Goal: Information Seeking & Learning: Learn about a topic

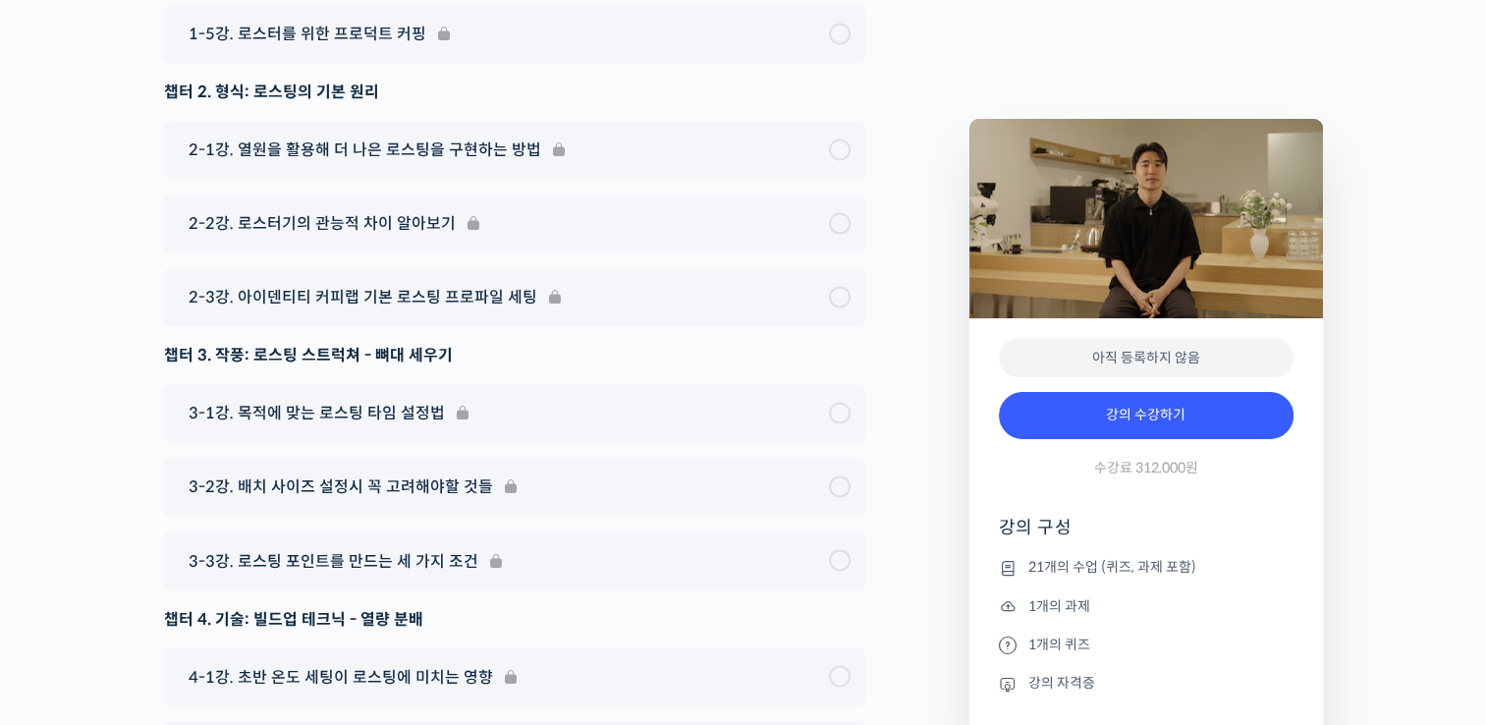
scroll to position [10520, 0]
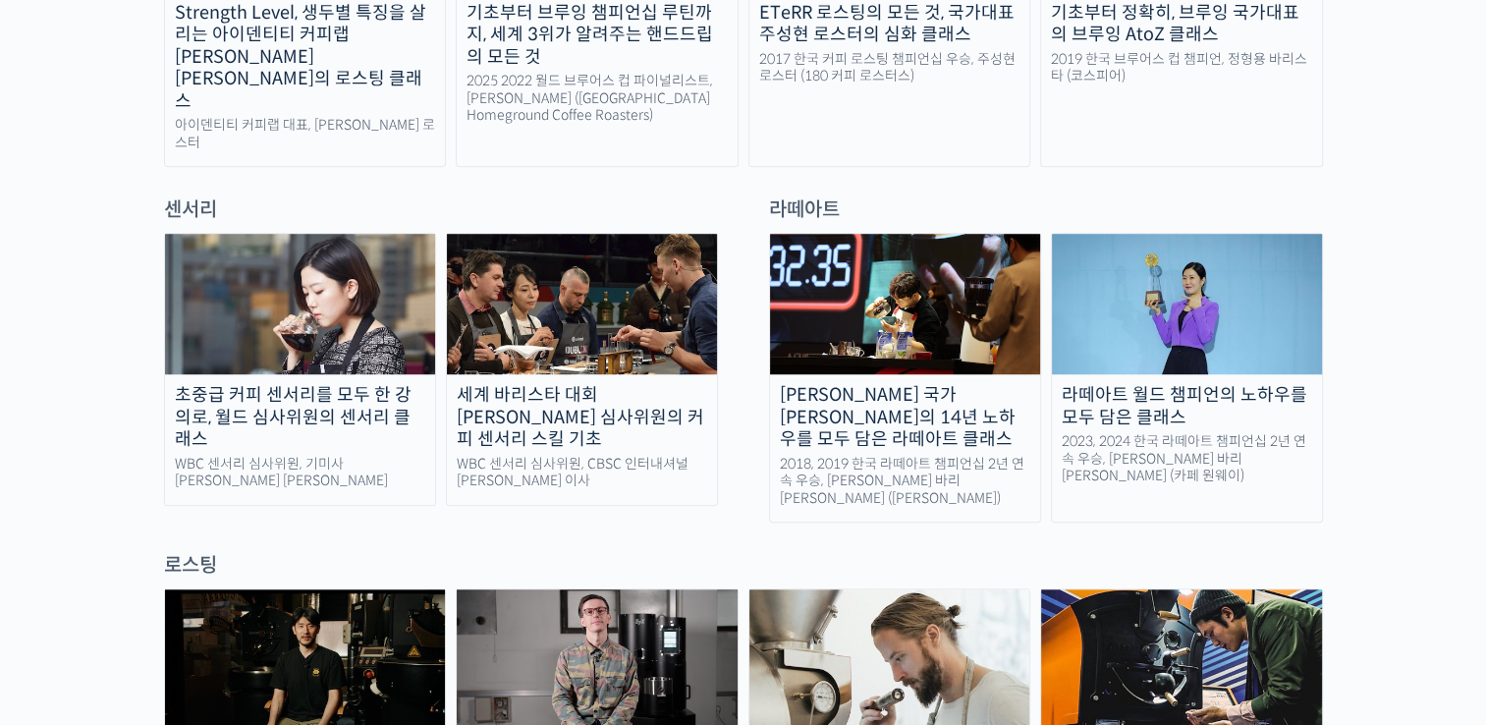
scroll to position [1277, 0]
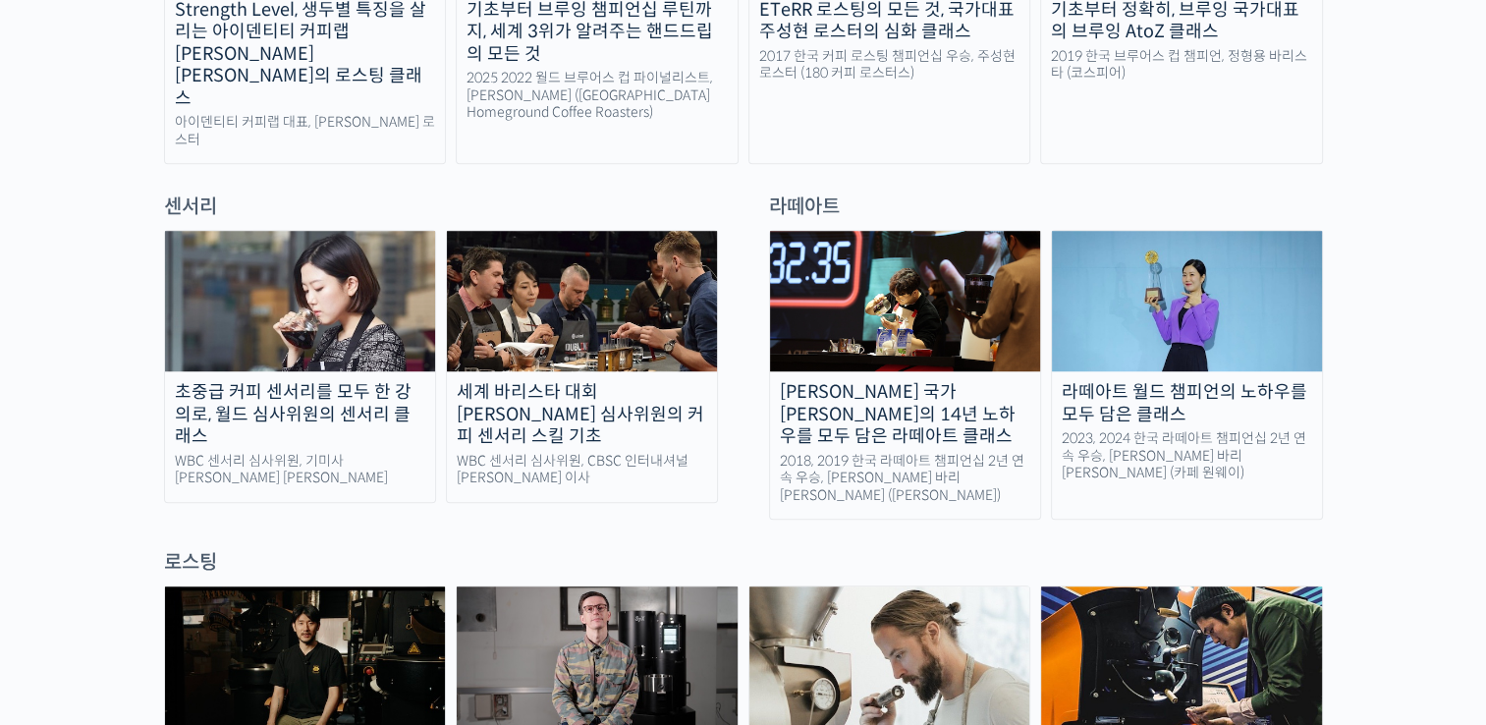
drag, startPoint x: 1253, startPoint y: 399, endPoint x: 1281, endPoint y: 391, distance: 28.6
click at [1253, 430] on div "2023, 2024 한국 라떼아트 챔피언십 2년 연속 우승, 이지유 바리스타 (카페 원웨이)" at bounding box center [1187, 456] width 270 height 52
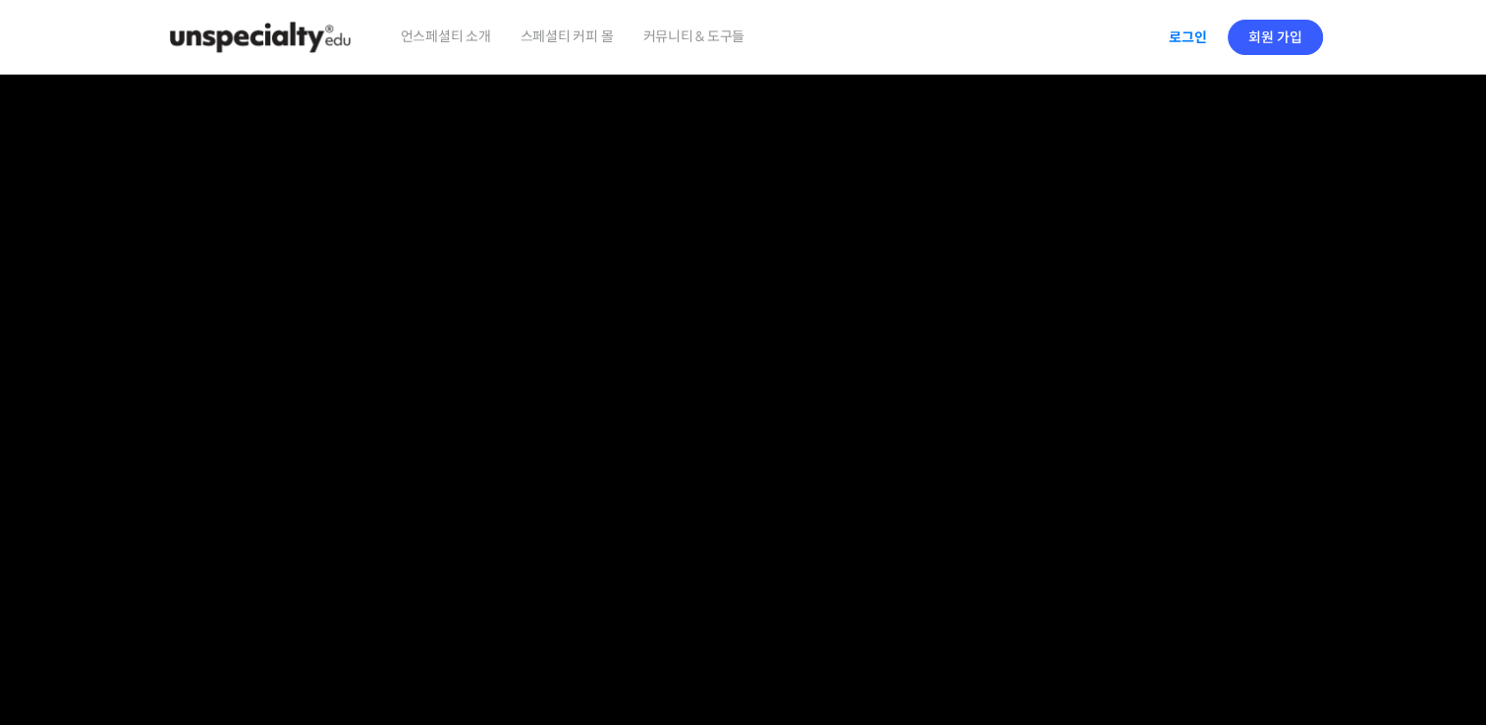
click at [1174, 43] on link "로그인" at bounding box center [1188, 37] width 62 height 45
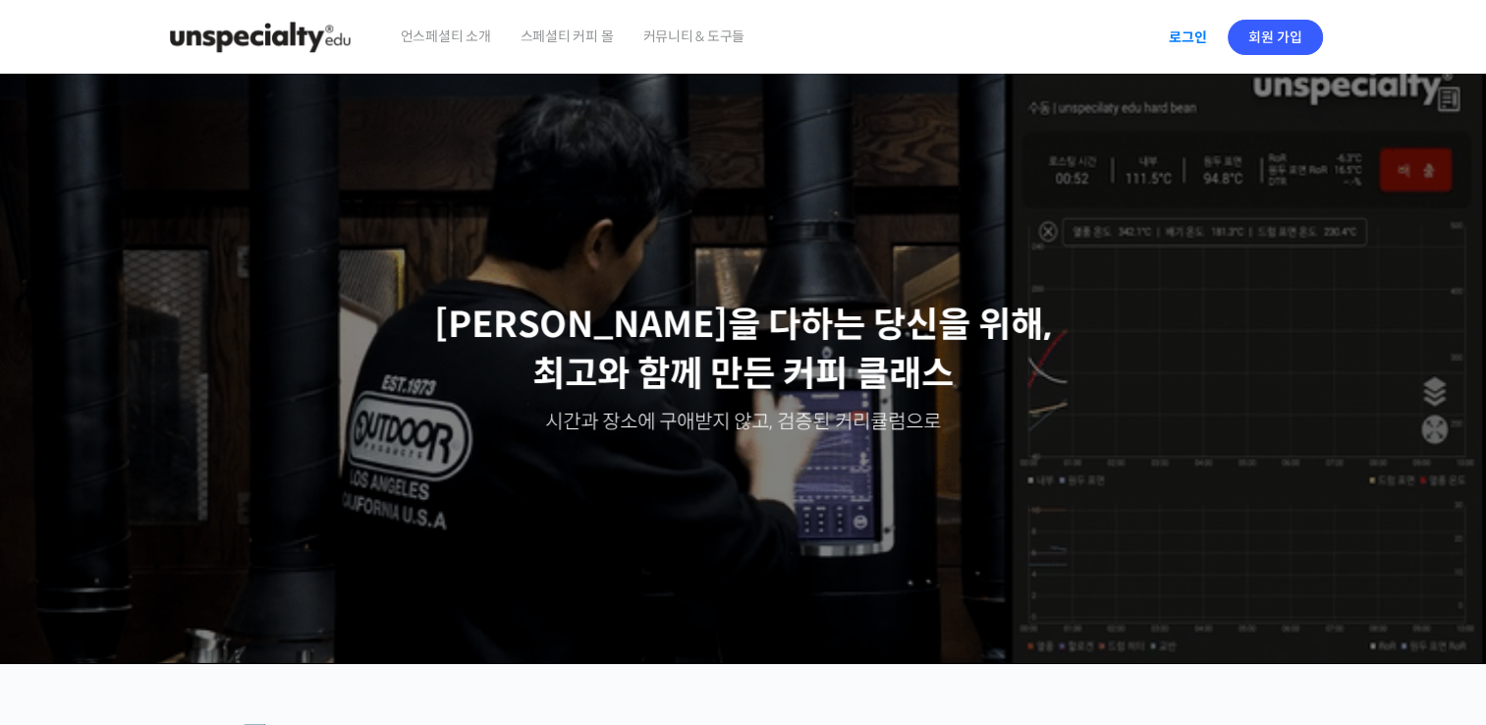
click at [1181, 37] on link "로그인" at bounding box center [1188, 37] width 62 height 45
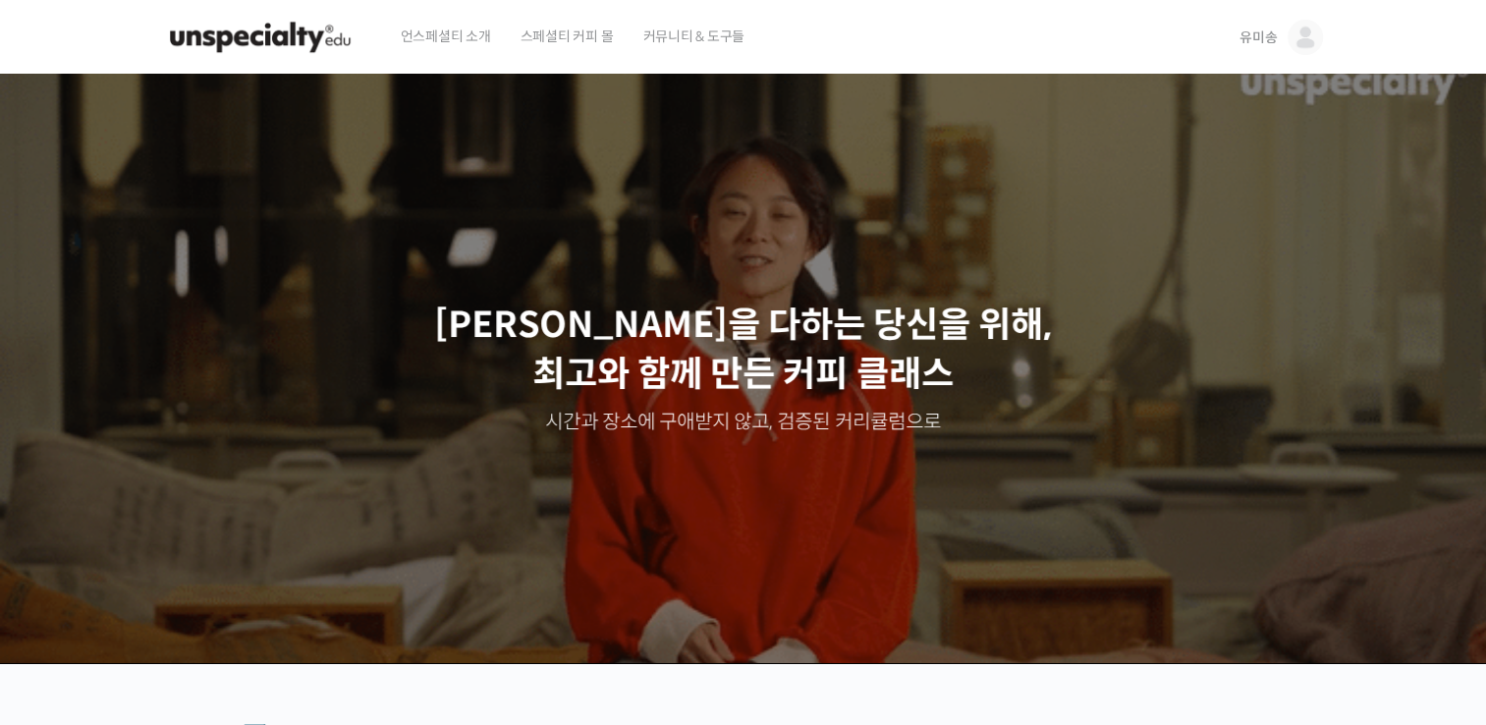
click at [1258, 39] on span "유미송" at bounding box center [1257, 37] width 37 height 18
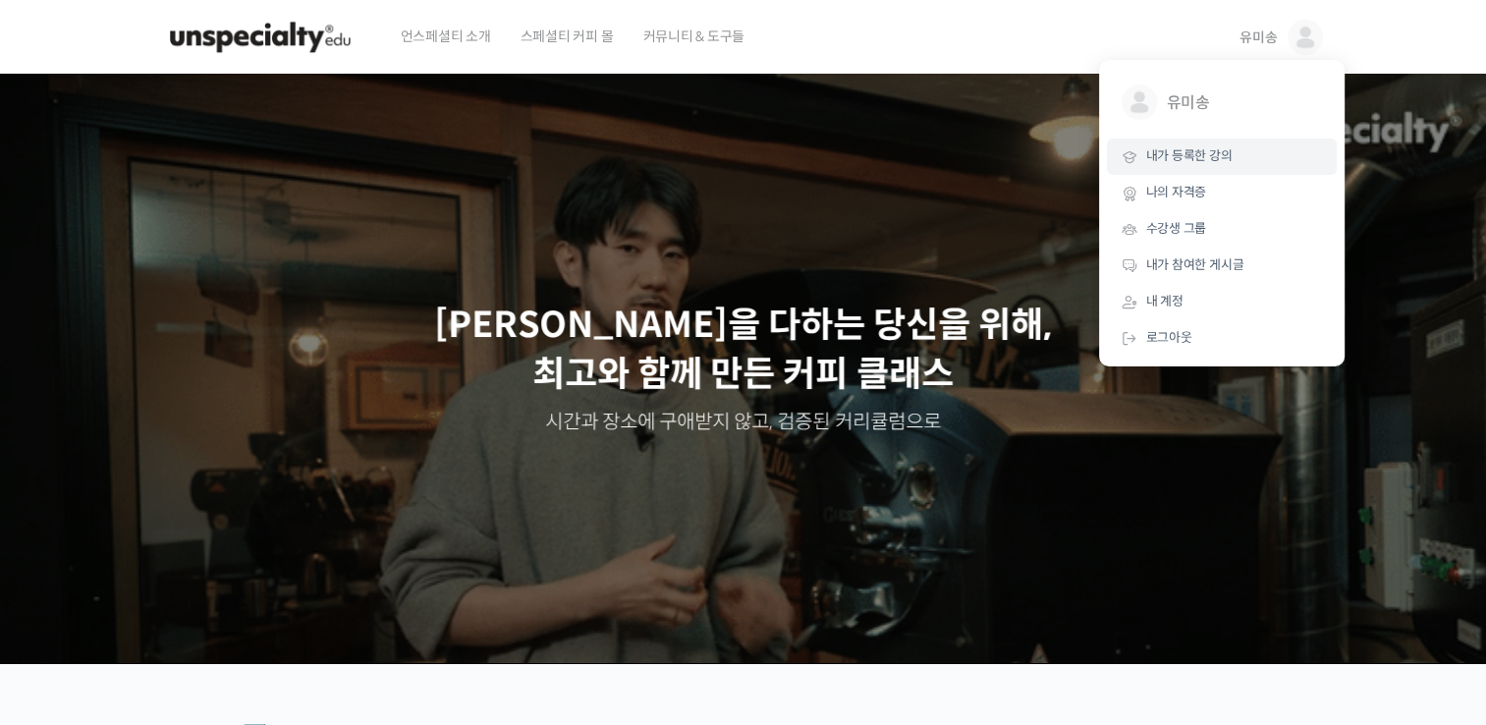
click at [1203, 163] on span "내가 등록한 강의" at bounding box center [1189, 155] width 86 height 17
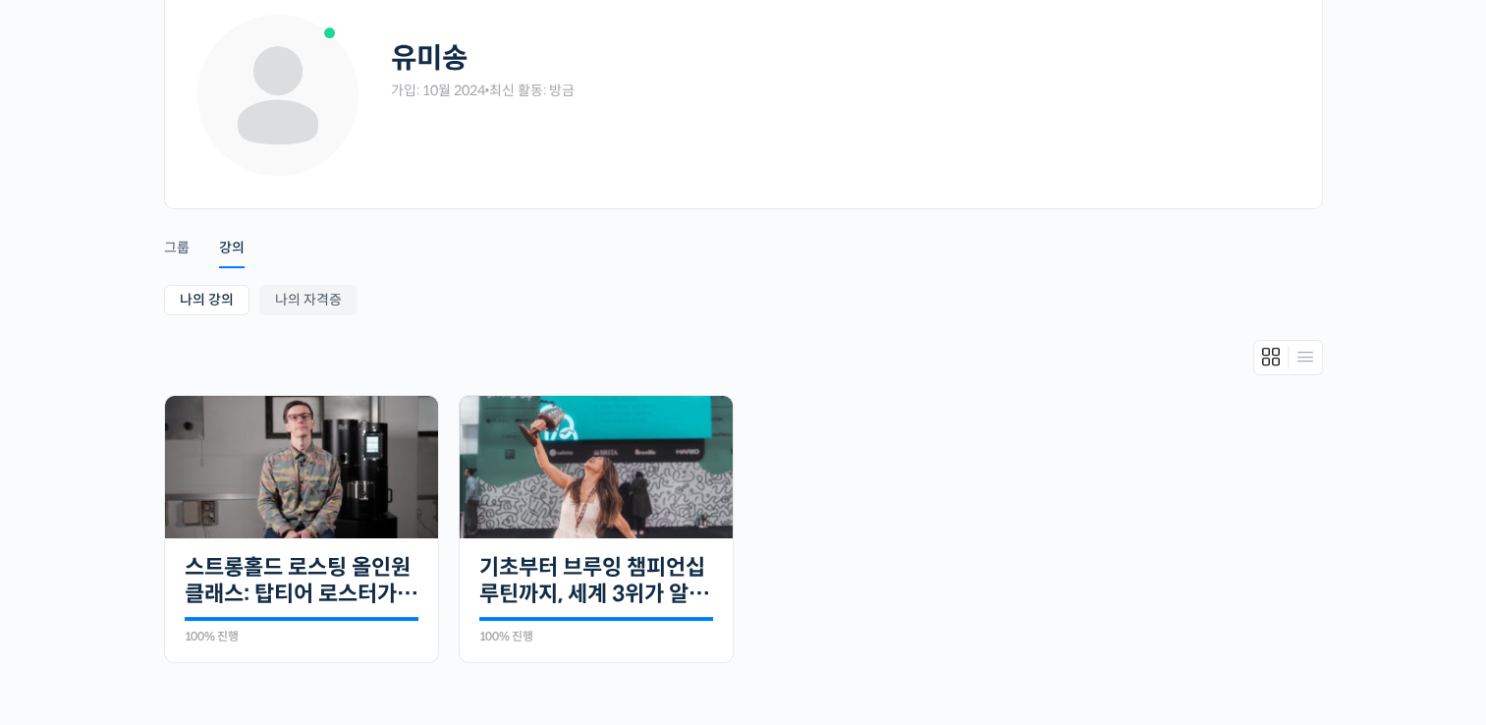
scroll to position [295, 0]
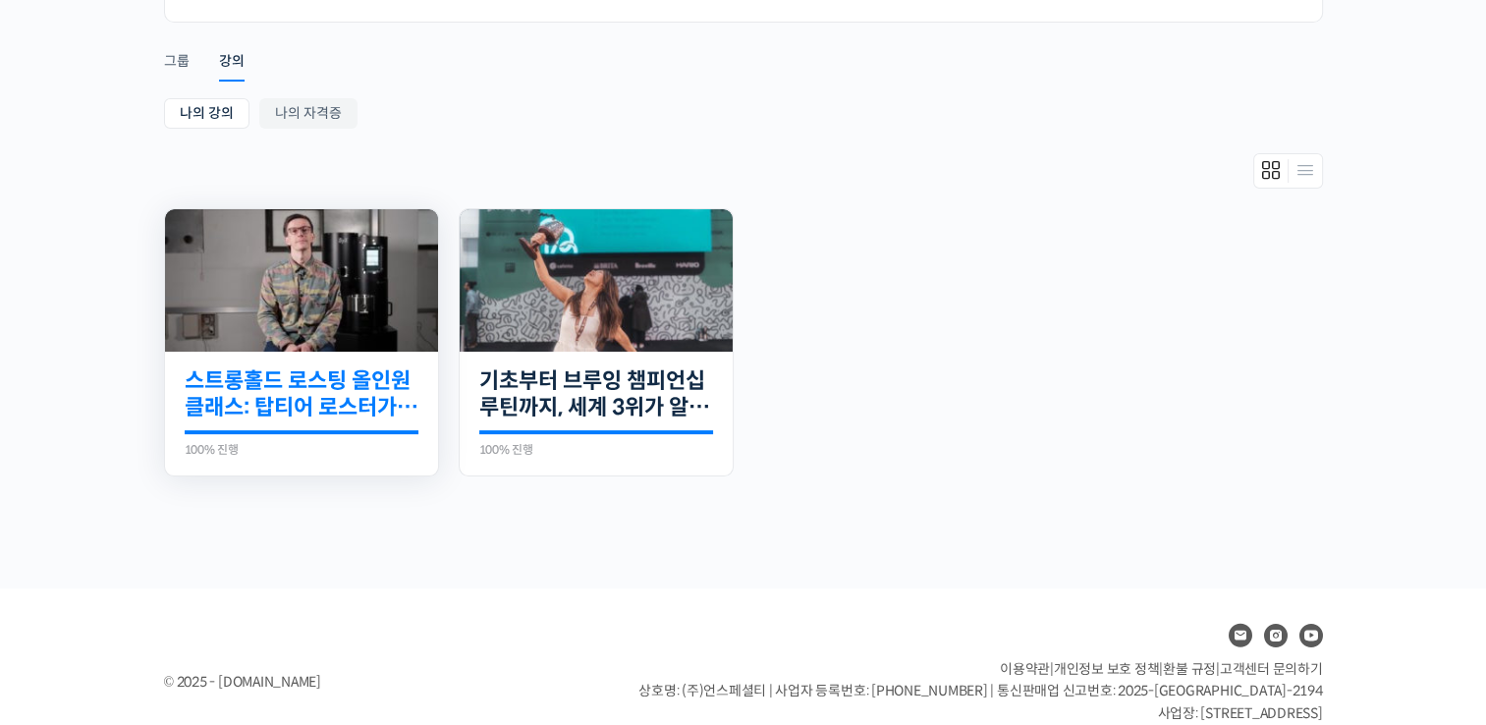
click at [291, 398] on link "스트롱홀드 로스팅 올인원 클래스: 탑티어 로스터가 알려주는 스트롱홀드 A to Z 가이드" at bounding box center [302, 394] width 234 height 54
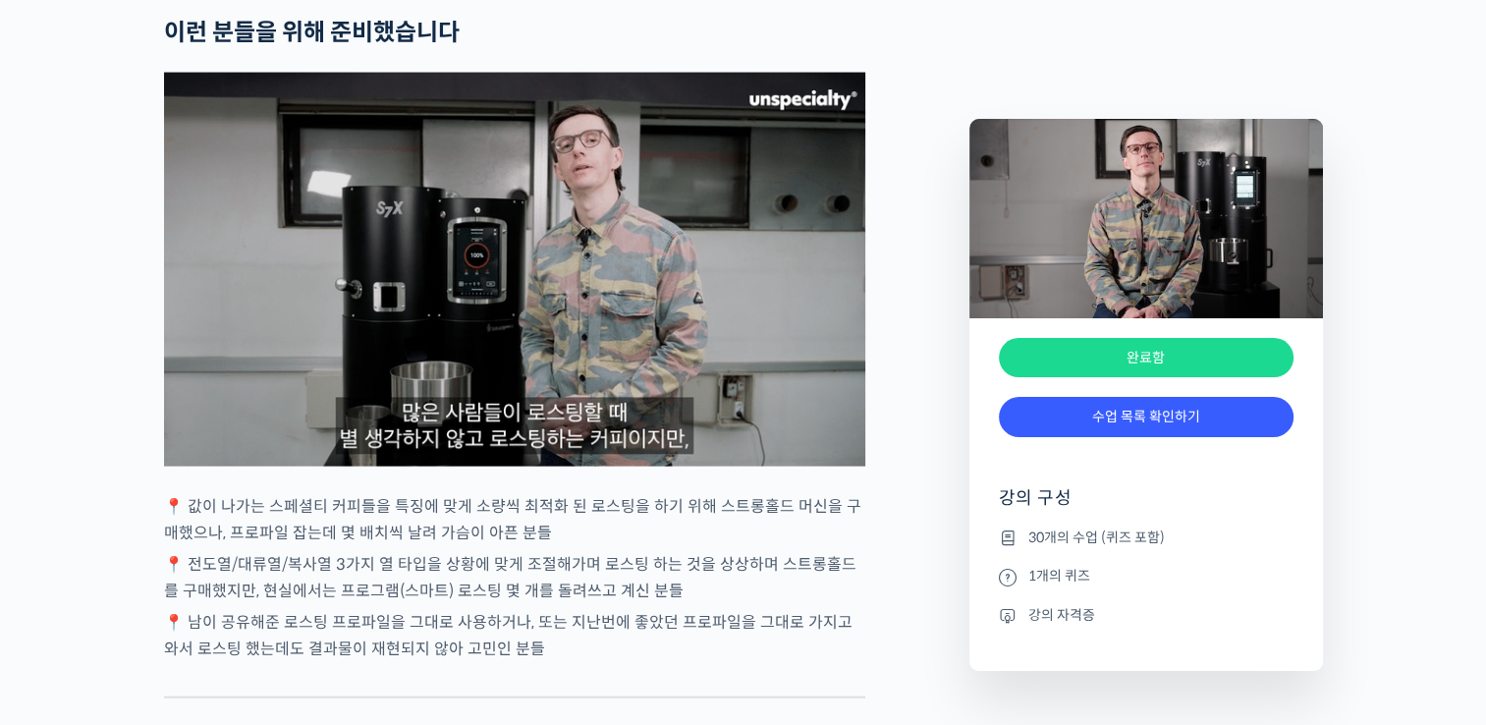
scroll to position [4223, 0]
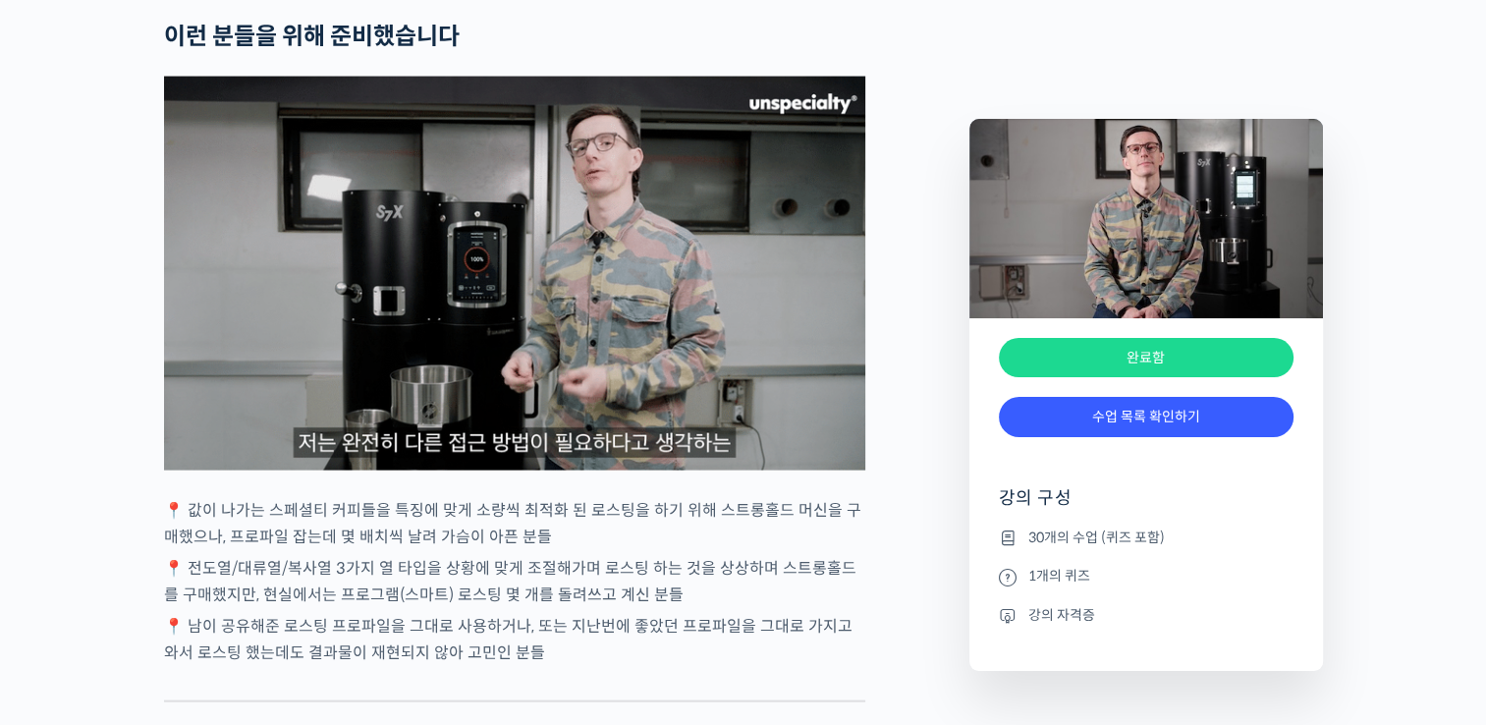
click at [1139, 347] on div "완료함" at bounding box center [1146, 358] width 295 height 40
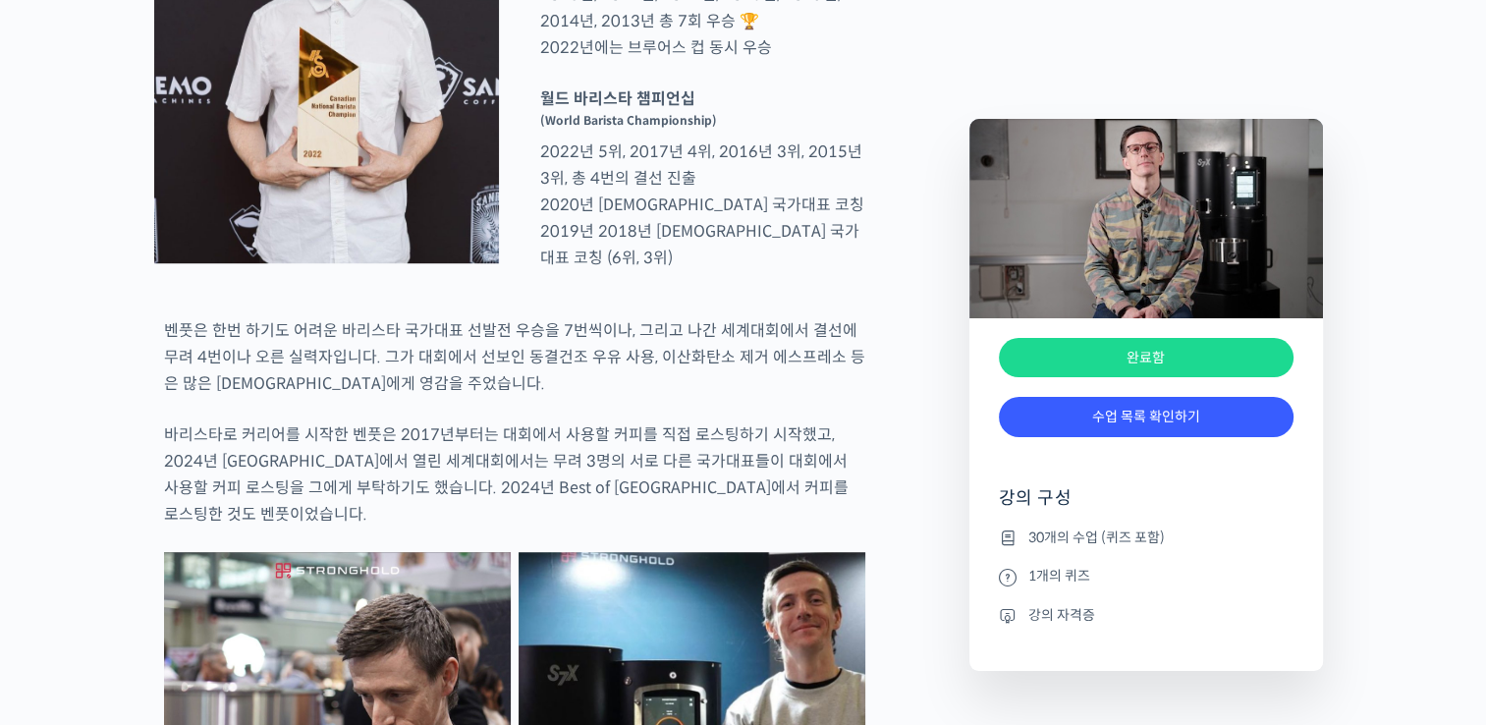
scroll to position [589, 0]
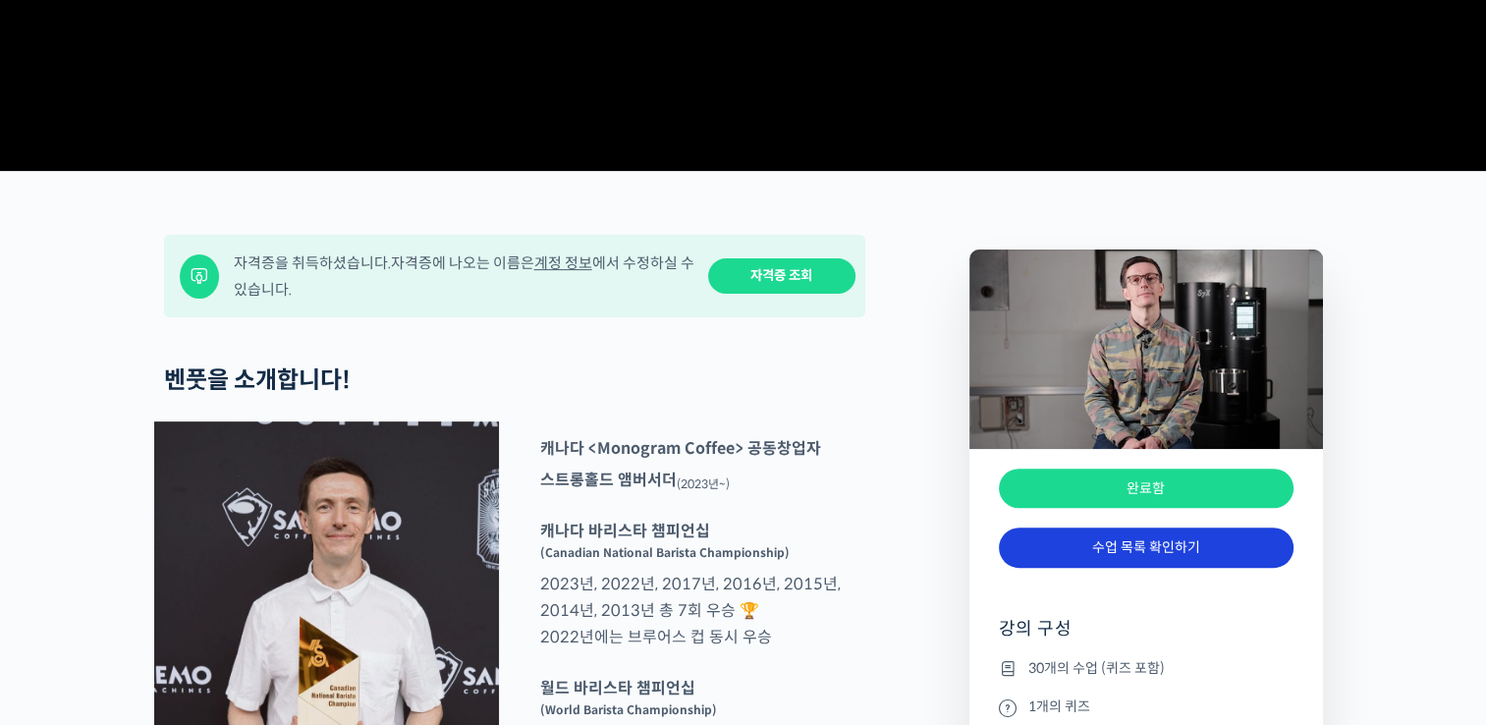
click at [1187, 568] on link "수업 목록 확인하기" at bounding box center [1146, 547] width 295 height 40
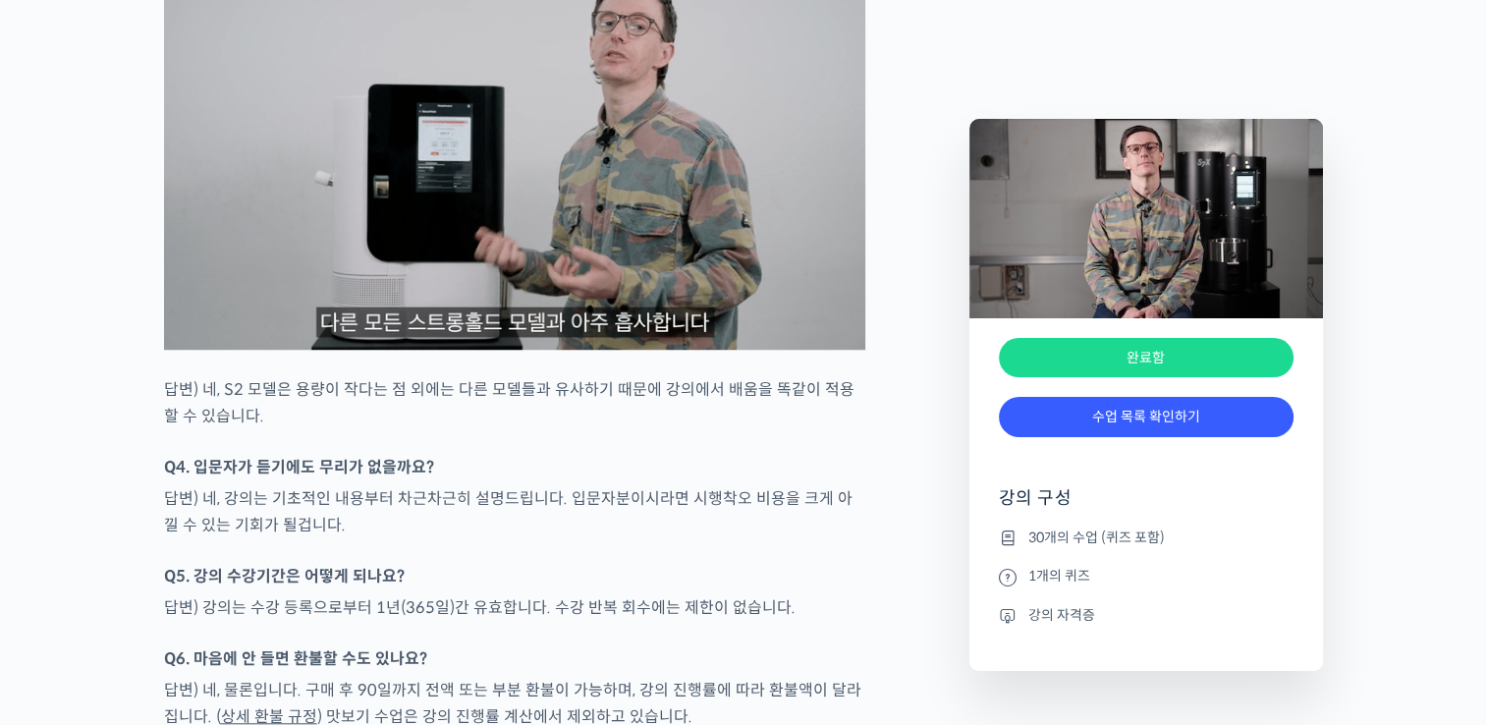
scroll to position [9361, 0]
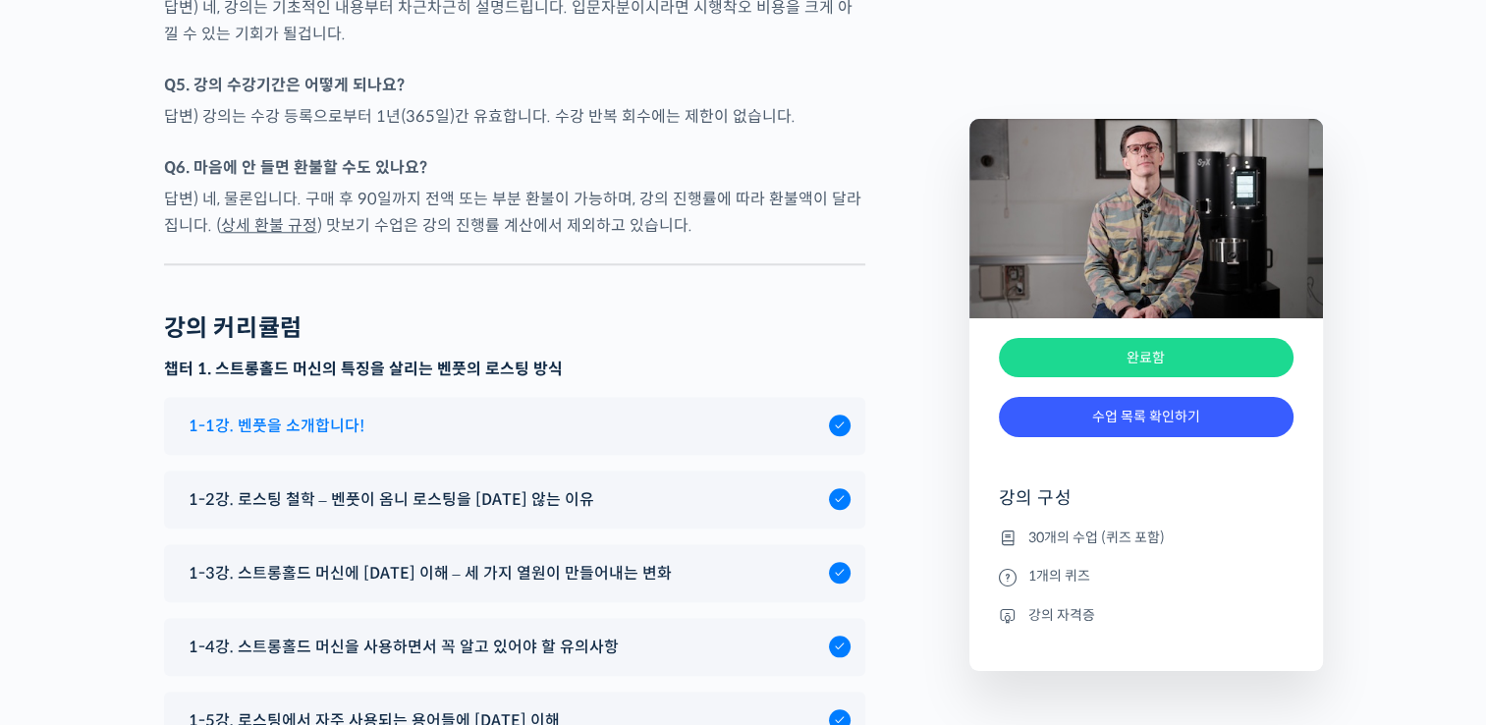
click at [299, 439] on span "1-1강. 벤풋을 소개합니다!" at bounding box center [277, 425] width 176 height 27
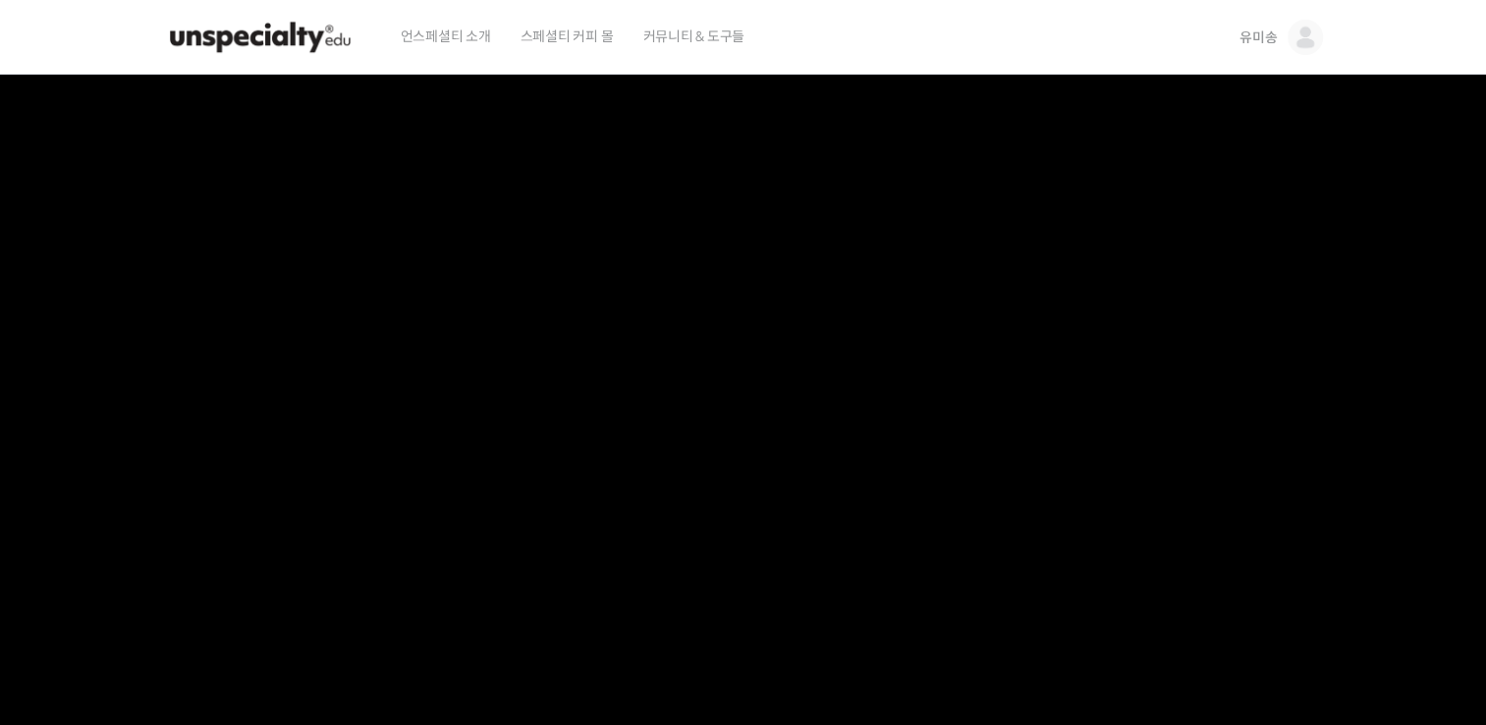
click at [1247, 30] on span "유미송" at bounding box center [1257, 37] width 37 height 18
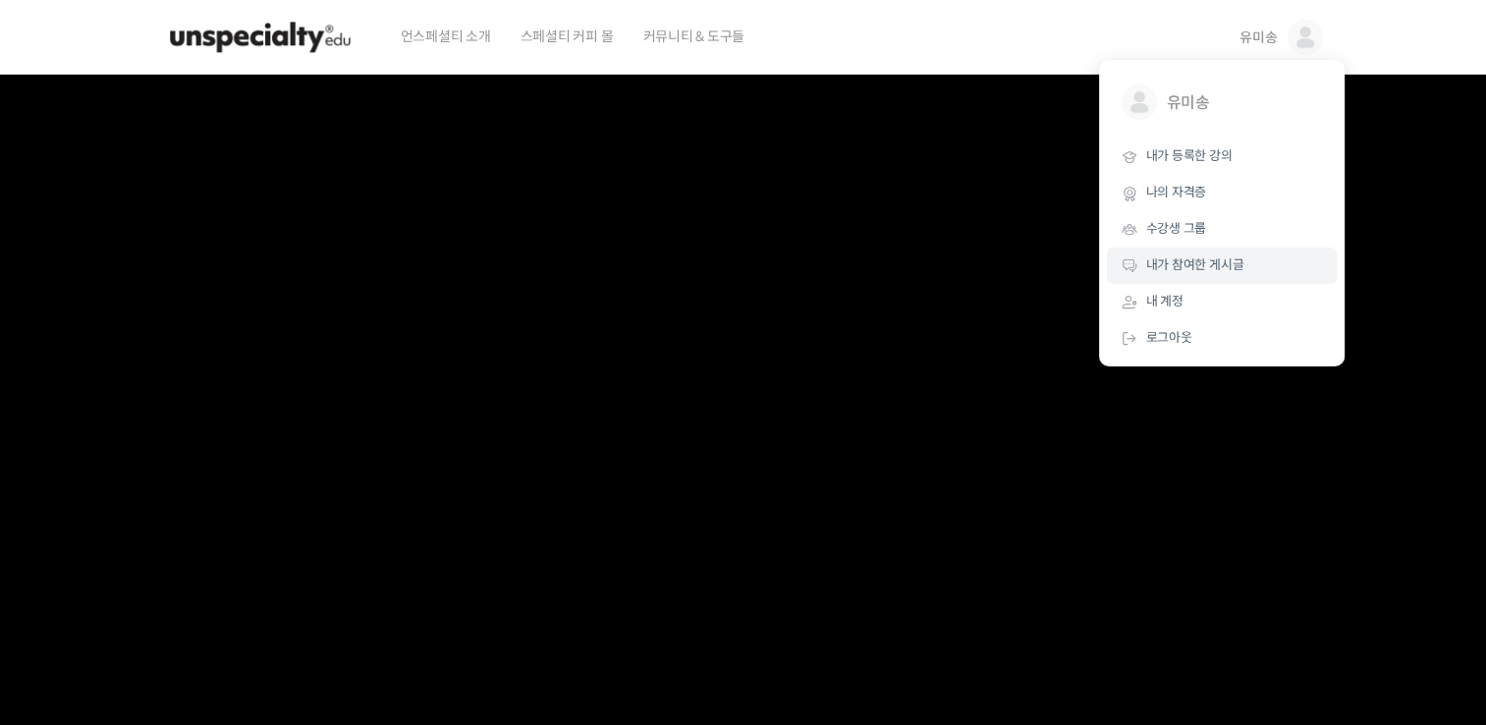
click at [1199, 269] on span "내가 참여한 게시글" at bounding box center [1195, 264] width 98 height 17
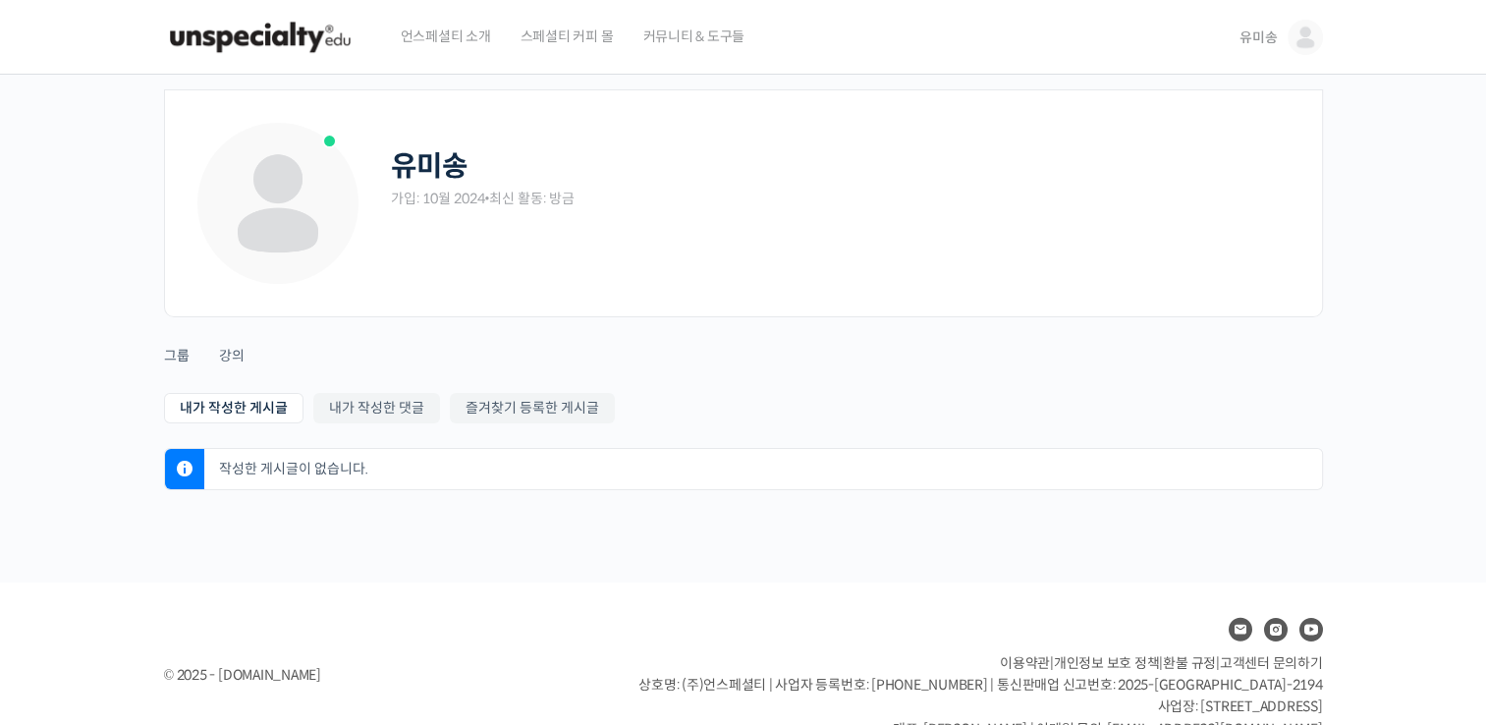
click at [1246, 28] on span "유미송" at bounding box center [1257, 37] width 37 height 18
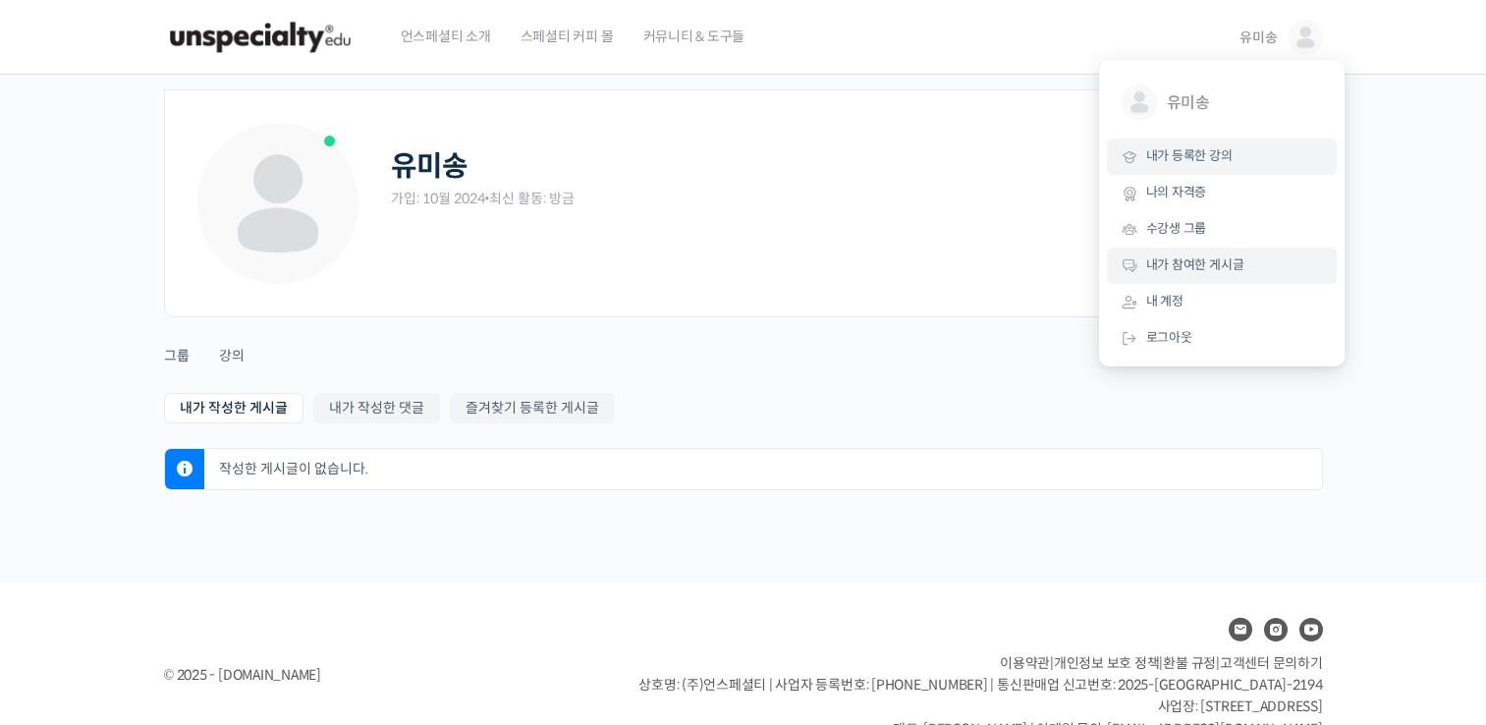
click at [1195, 156] on span "내가 등록한 강의" at bounding box center [1189, 155] width 86 height 17
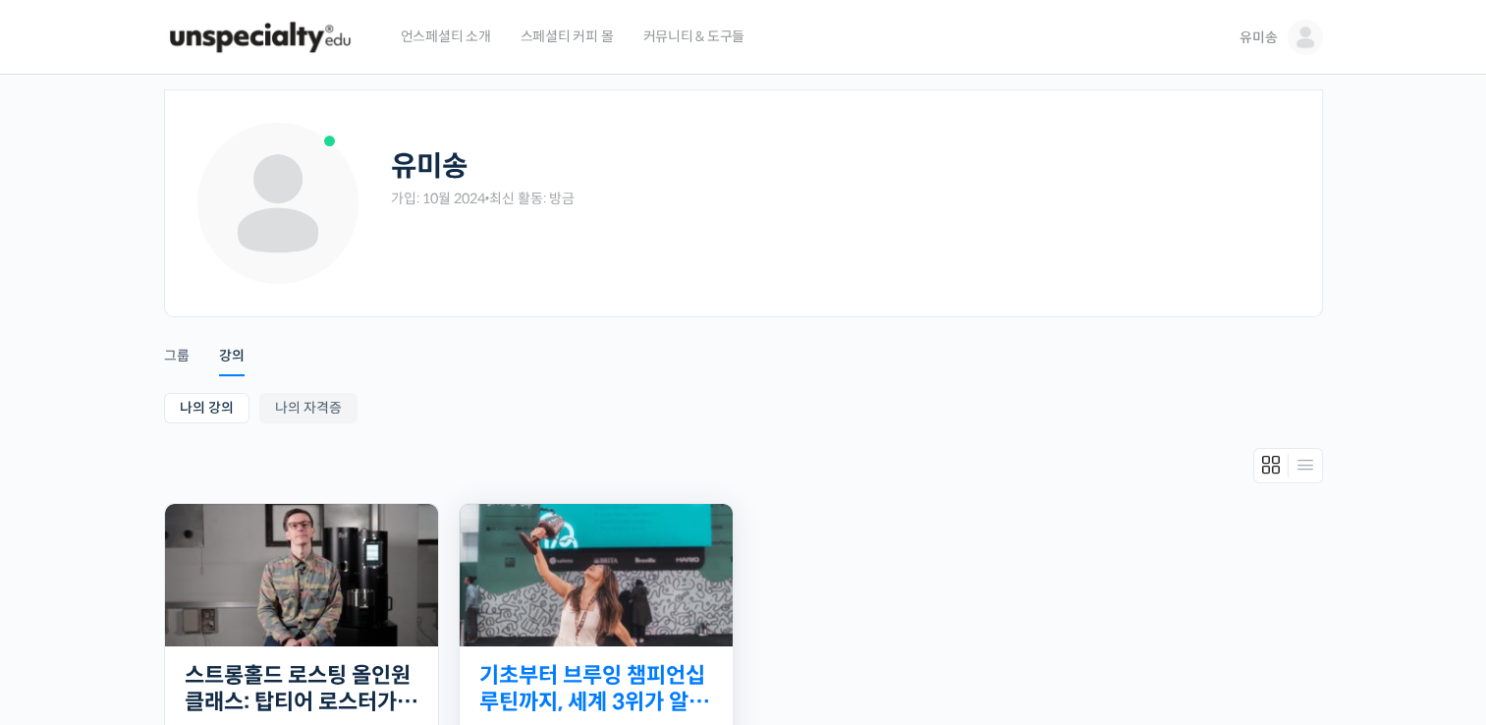
click at [647, 676] on link "기초부터 브루잉 챔피언십 루틴까지, 세계 3위가 알려주는 핸드드립의 모든 것" at bounding box center [596, 689] width 234 height 54
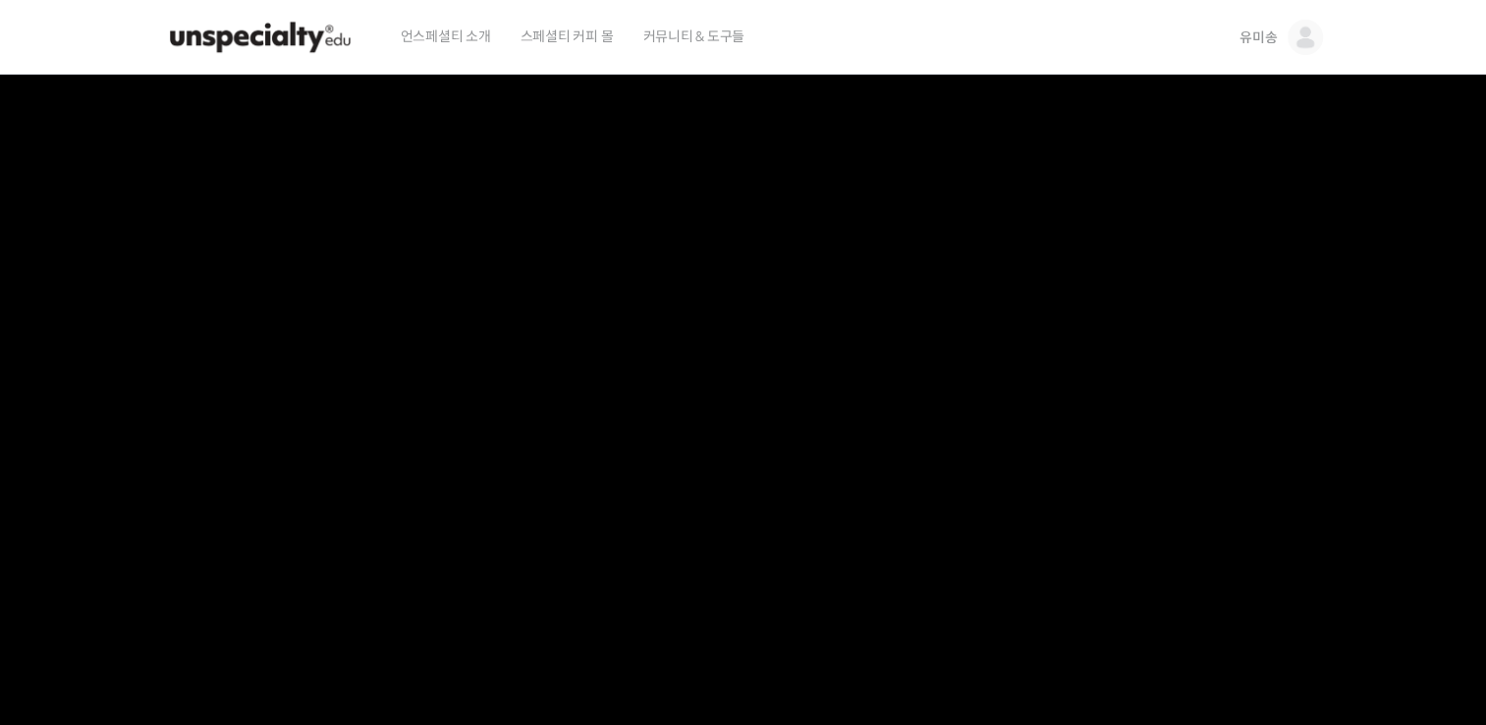
click at [1249, 34] on span "유미송" at bounding box center [1257, 37] width 37 height 18
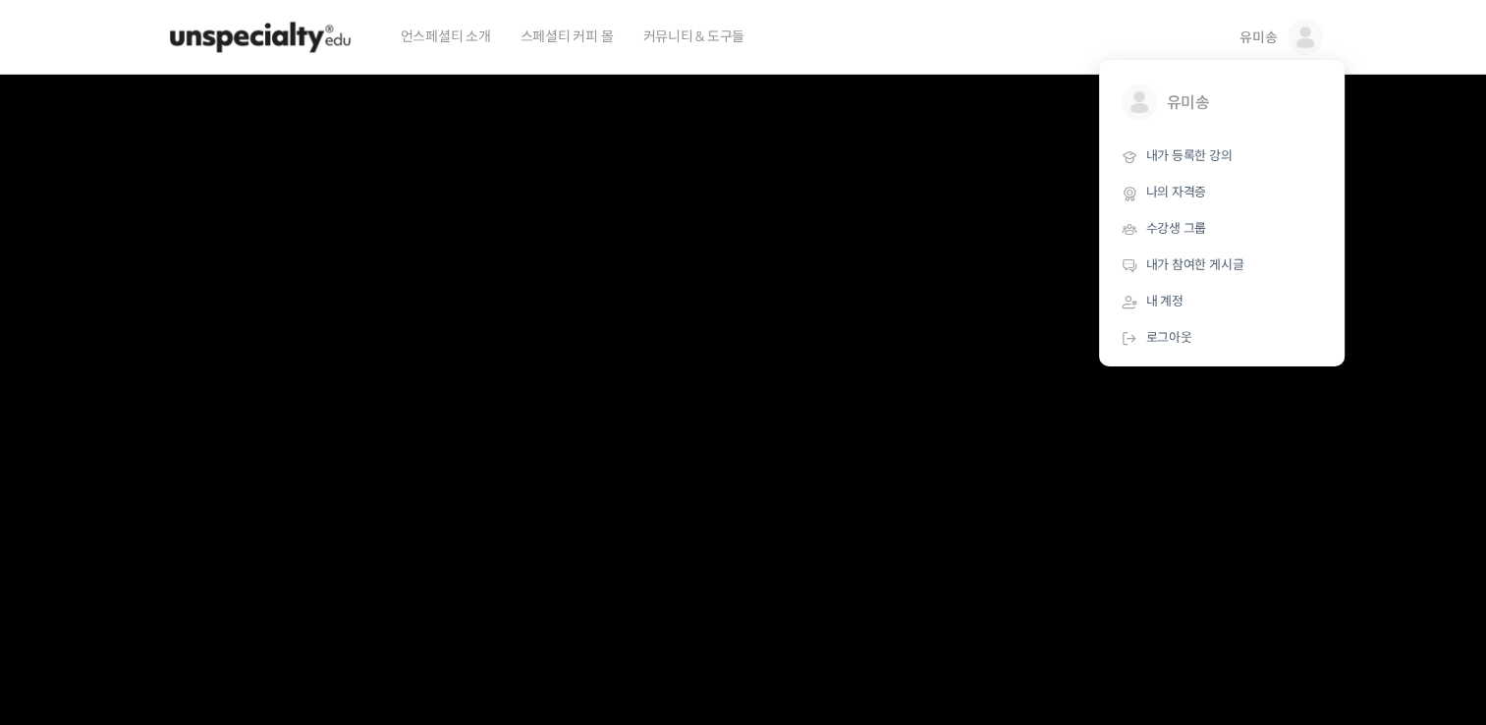
click at [799, 31] on div "언스페셜티 소개 스페셜티 커피 몰 커뮤니티 & 도구들" at bounding box center [802, 37] width 833 height 75
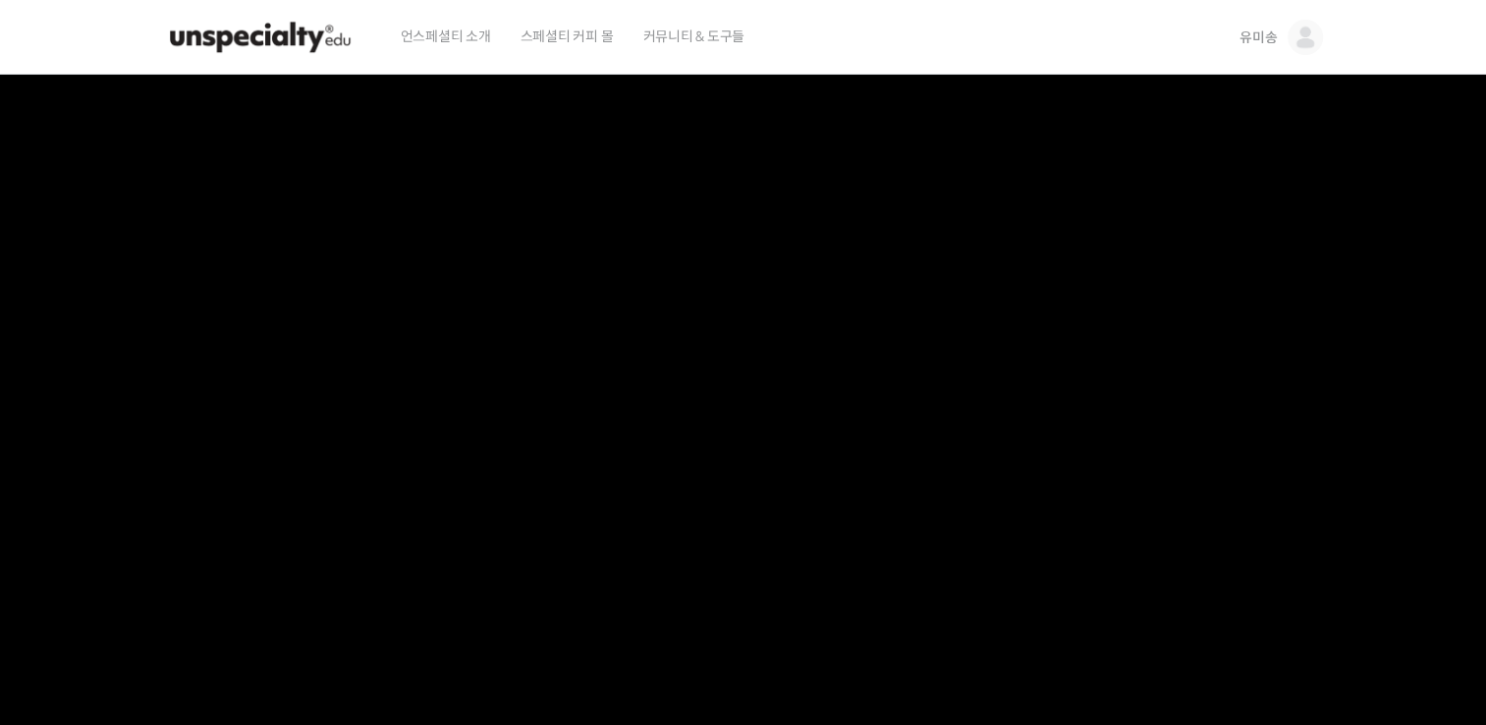
click at [282, 49] on img at bounding box center [260, 37] width 192 height 59
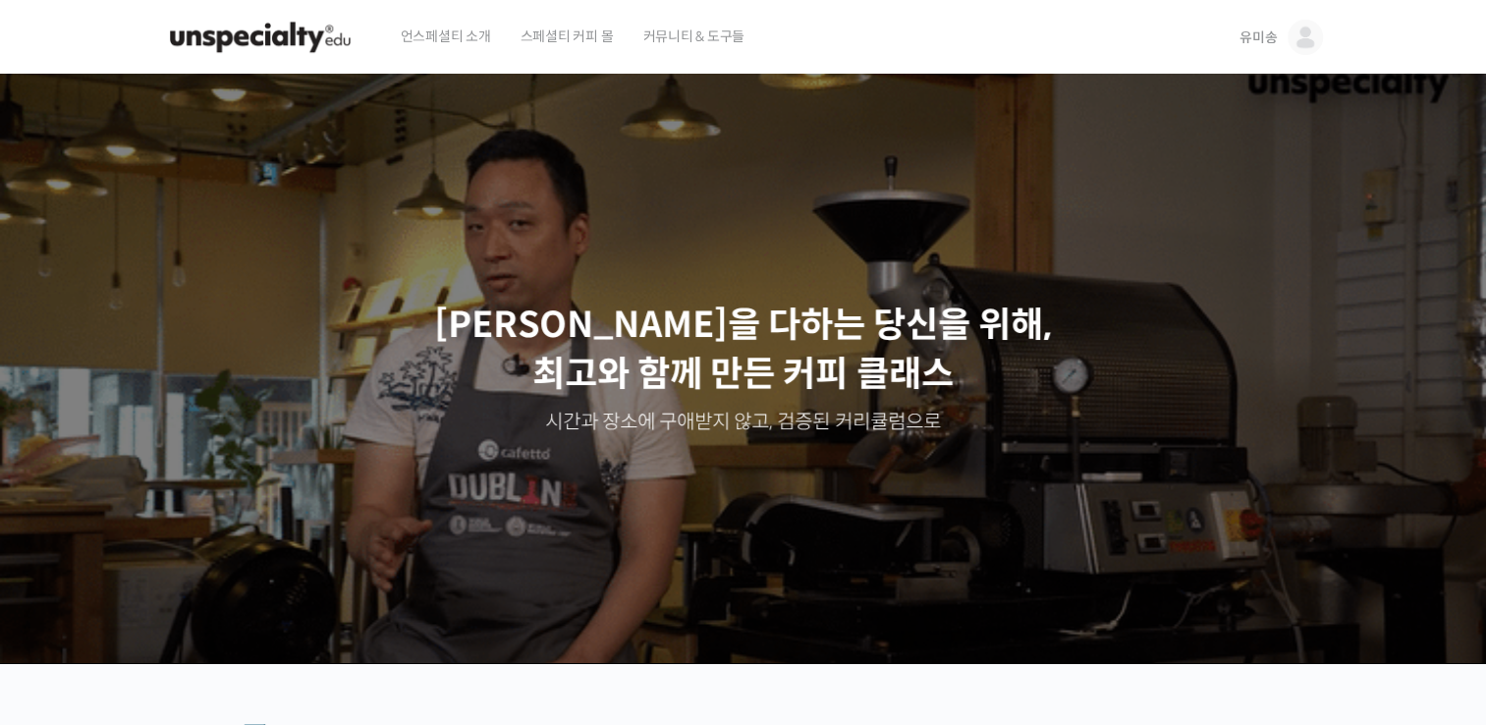
click at [465, 43] on span "언스페셜티 소개" at bounding box center [446, 36] width 90 height 75
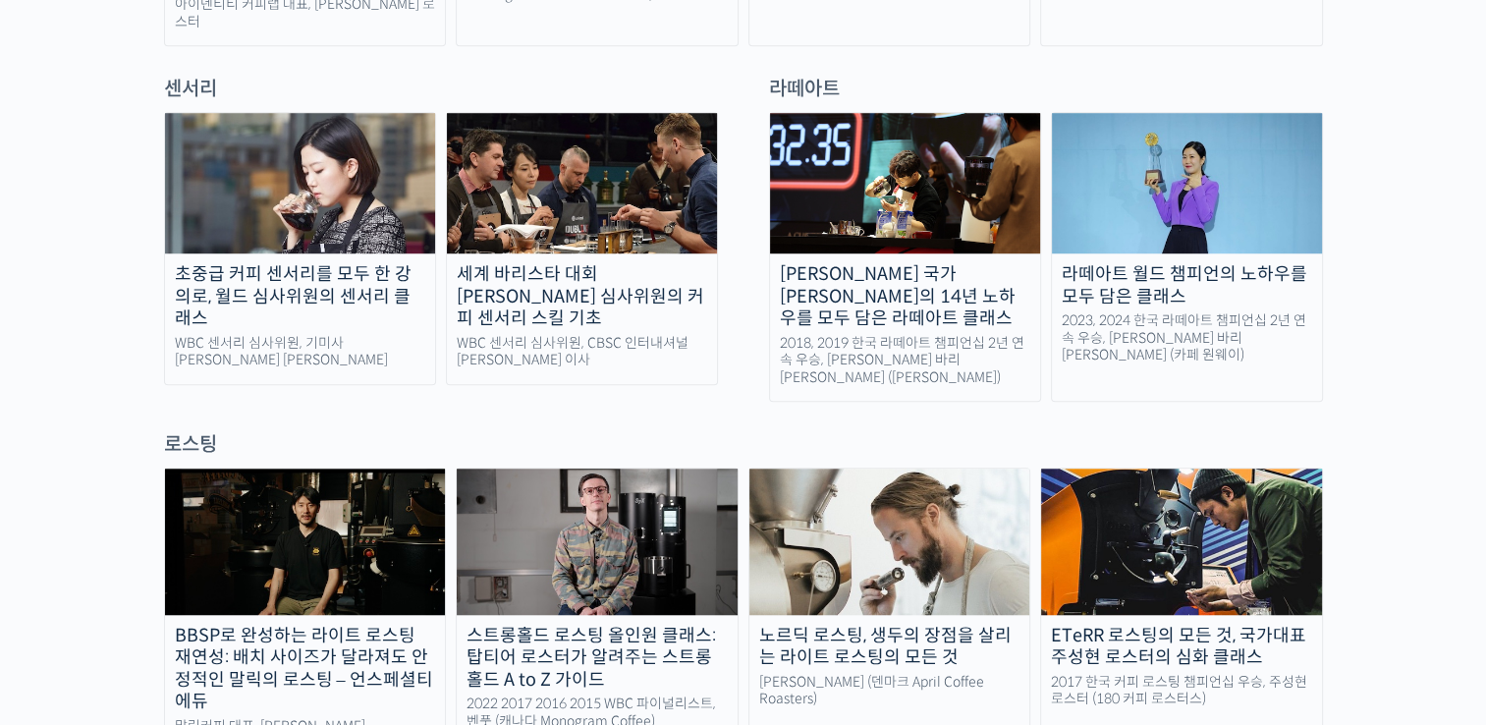
scroll to position [1178, 0]
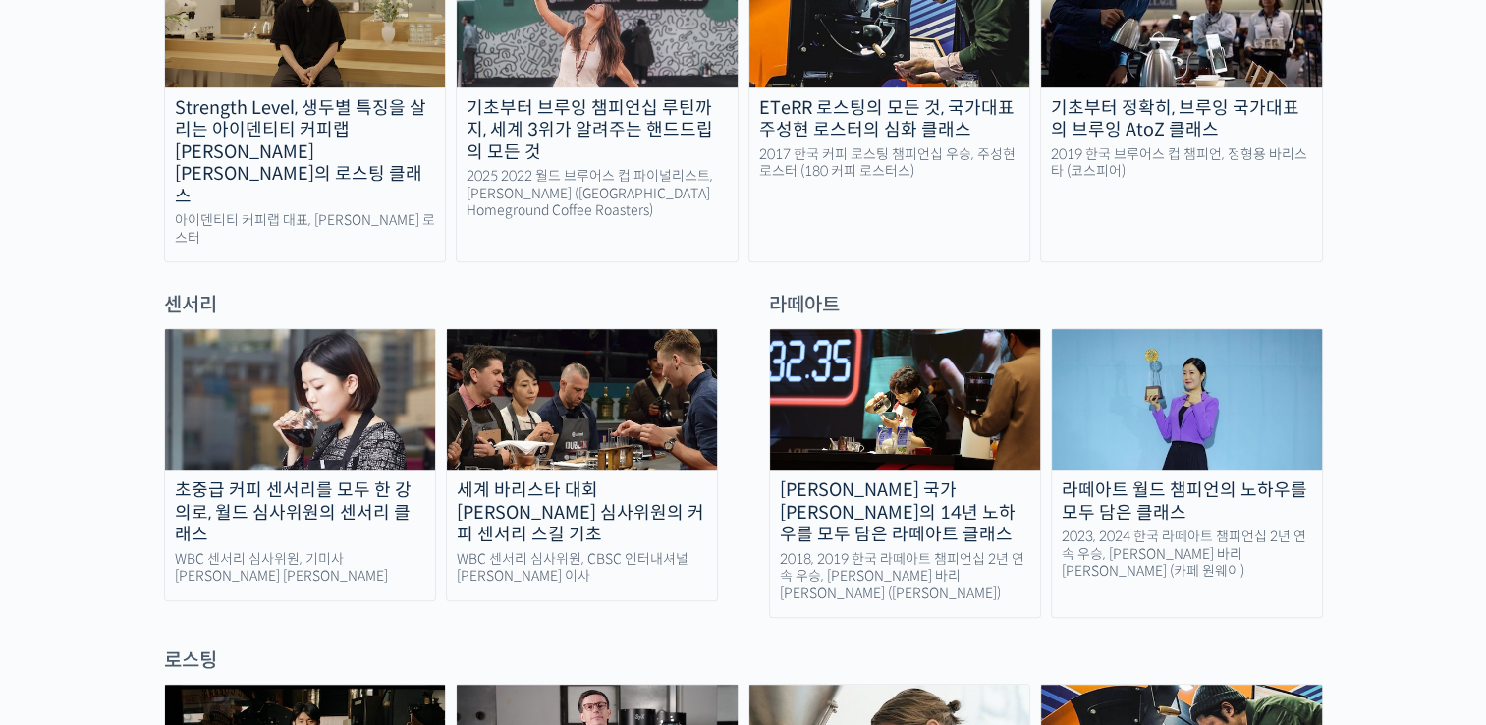
click at [549, 479] on div "세계 바리스타 대회 [PERSON_NAME] 심사위원의 커피 센서리 스킬 기초" at bounding box center [582, 512] width 270 height 67
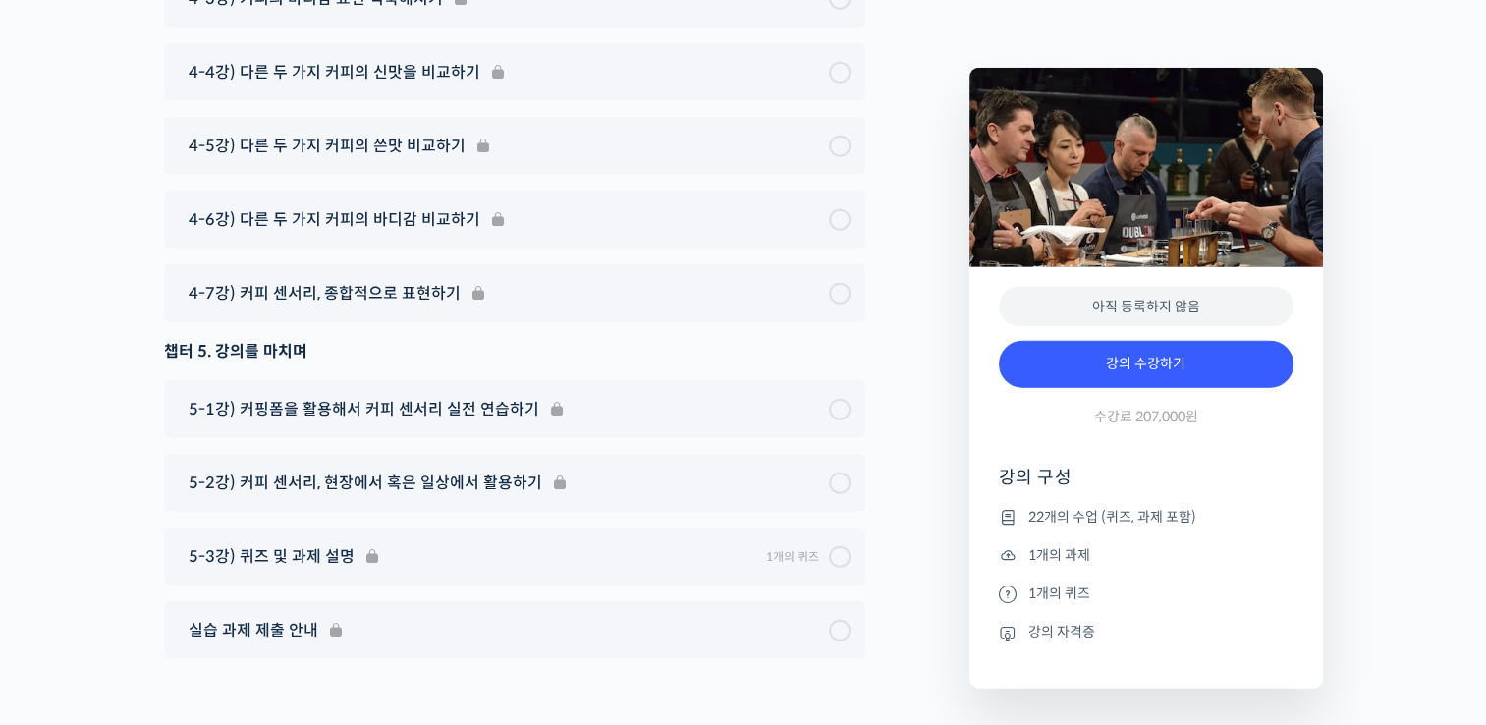
scroll to position [12440, 0]
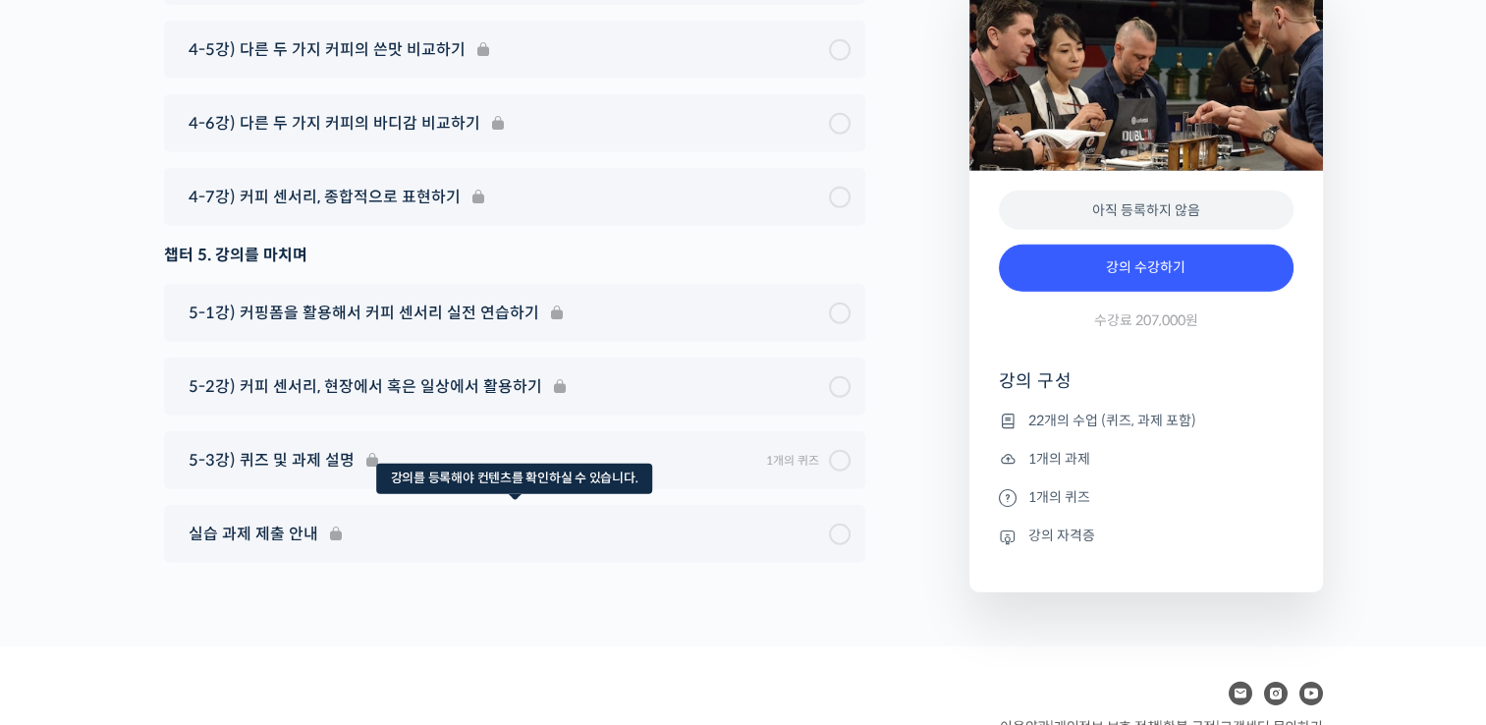
click at [266, 505] on div "실습 과제 제출 안내" at bounding box center [514, 534] width 701 height 58
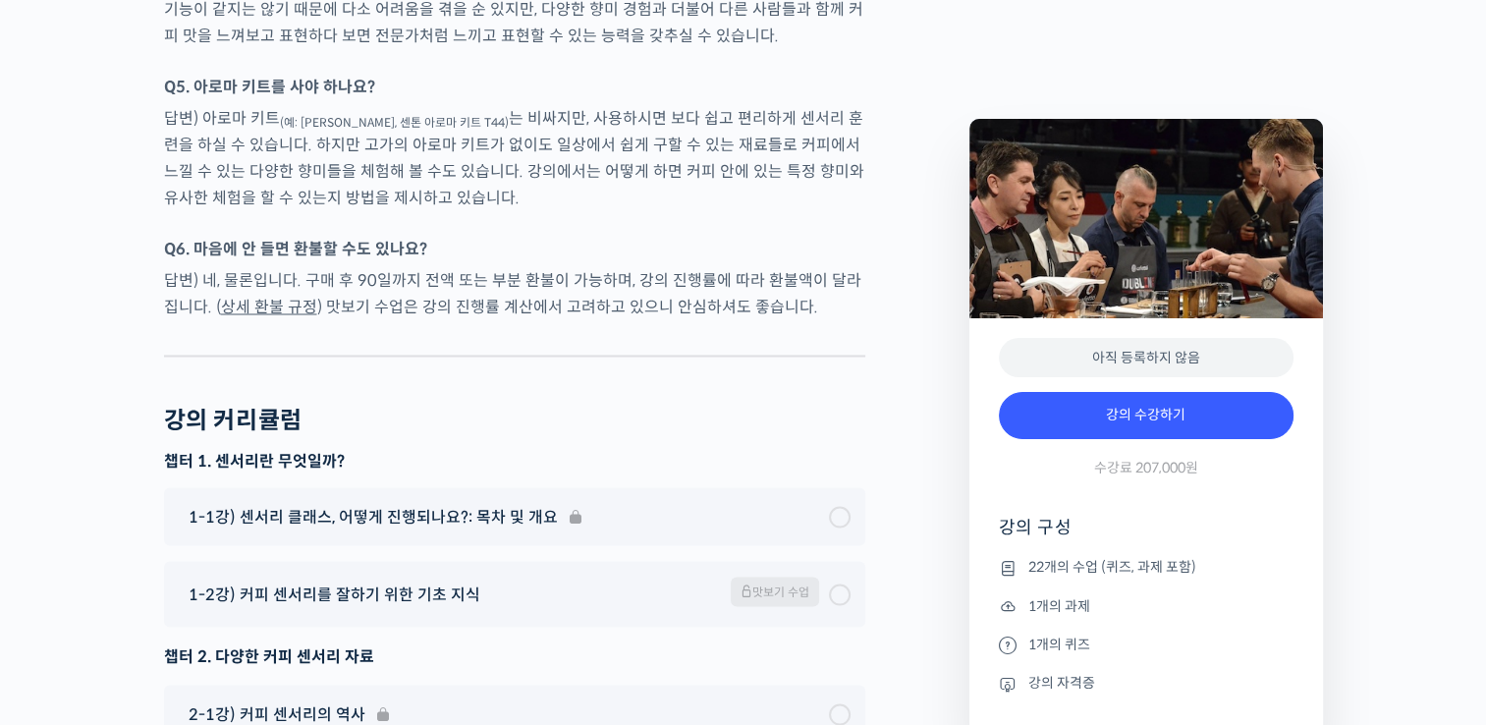
scroll to position [10673, 0]
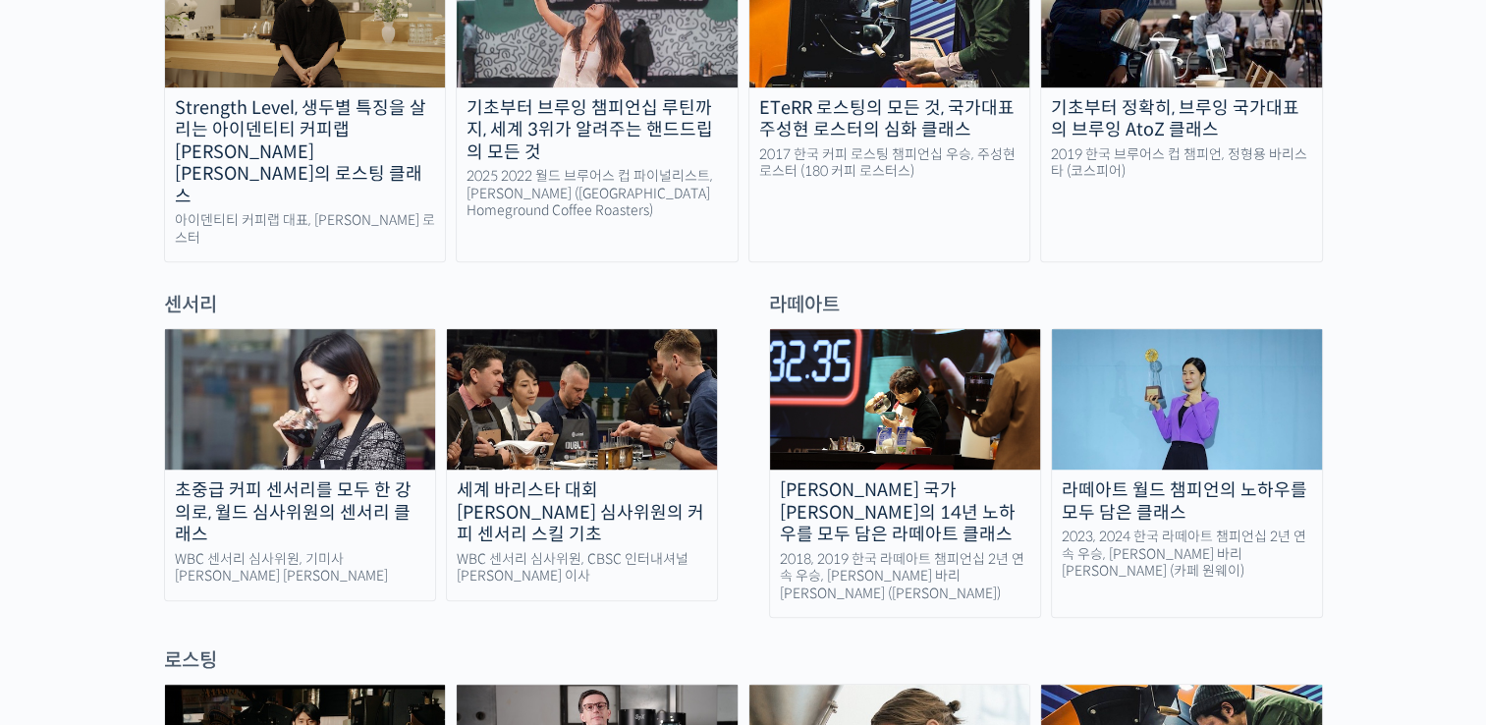
click at [263, 479] on div "초중급 커피 센서리를 모두 한 강의로, 월드 심사위원의 센서리 클래스" at bounding box center [300, 512] width 270 height 67
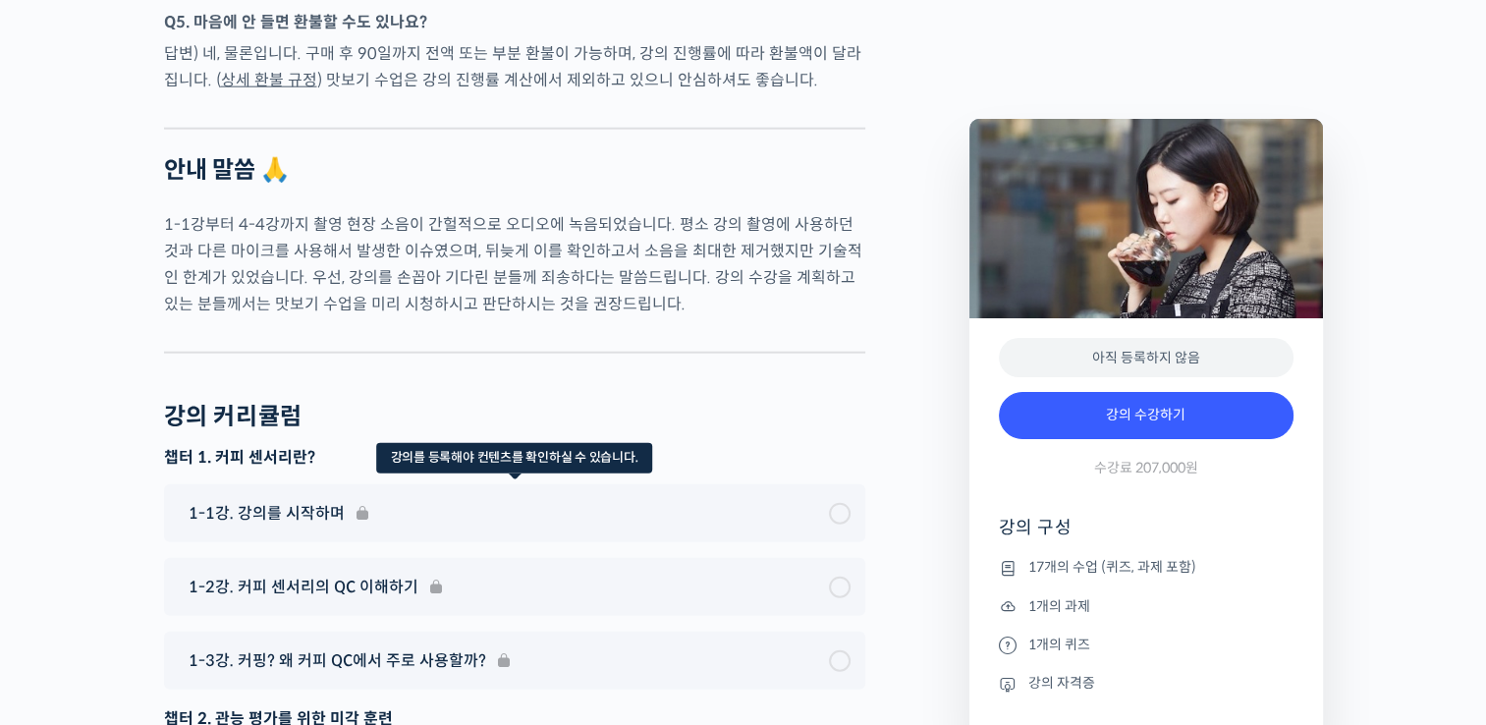
scroll to position [11784, 0]
